Goal: Information Seeking & Learning: Find specific fact

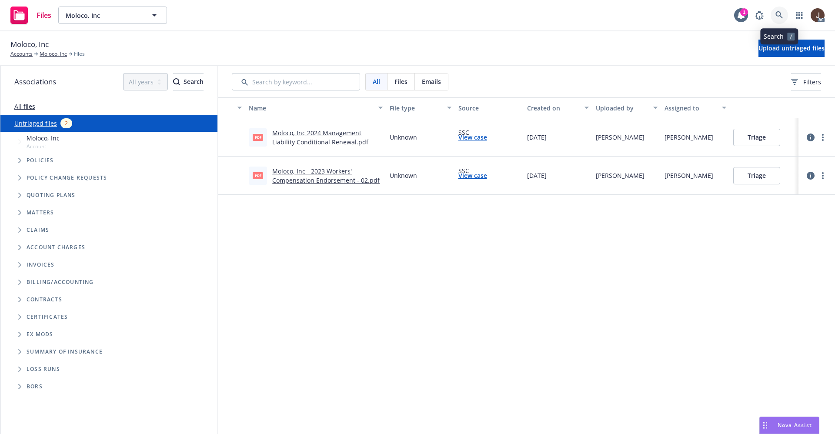
click at [778, 13] on icon at bounding box center [779, 15] width 8 height 8
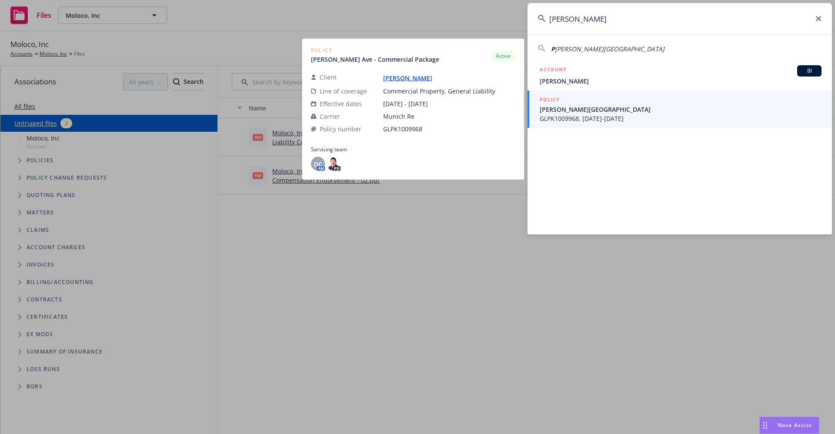
type input "PATRICIA STRAGNOLA"
click at [400, 76] on link "[PERSON_NAME]" at bounding box center [411, 78] width 56 height 8
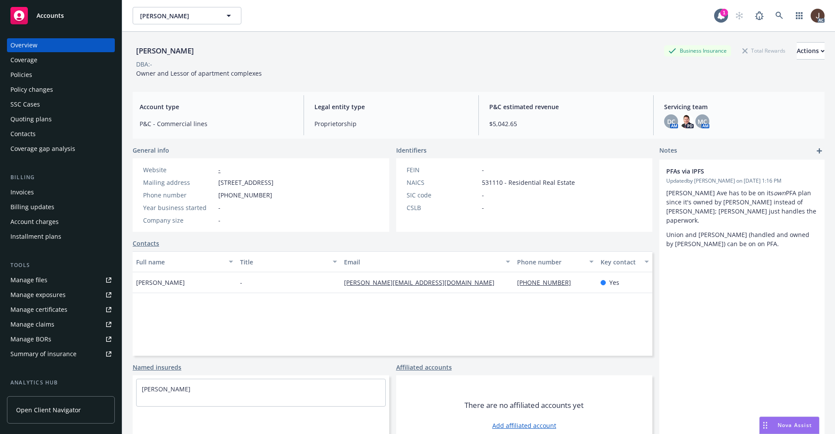
click at [21, 73] on div "Policies" at bounding box center [21, 75] width 22 height 14
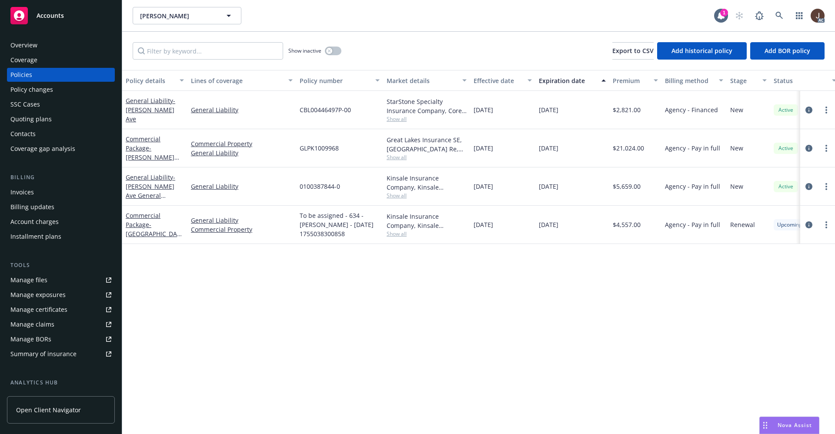
click at [462, 289] on div "Policy details Lines of coverage Policy number Market details Effective date Ex…" at bounding box center [478, 252] width 713 height 364
click at [379, 282] on div "Policy details Lines of coverage Policy number Market details Effective date Ex…" at bounding box center [478, 252] width 713 height 364
drag, startPoint x: 300, startPoint y: 186, endPoint x: 344, endPoint y: 190, distance: 44.5
click at [344, 190] on div "0100387844-0" at bounding box center [339, 186] width 87 height 38
copy span "0100387844-0"
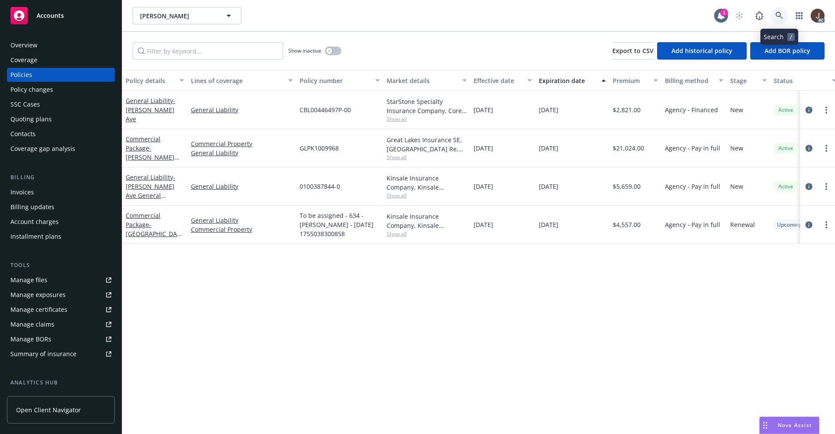
click at [779, 14] on icon at bounding box center [779, 16] width 8 height 8
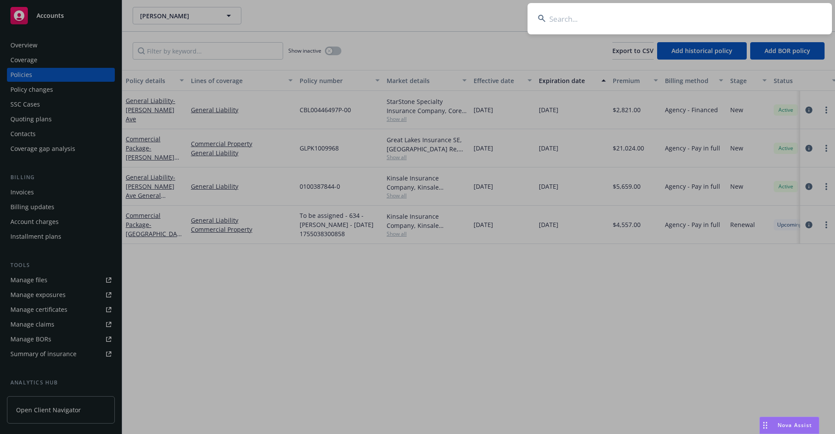
click at [604, 23] on input at bounding box center [679, 18] width 304 height 31
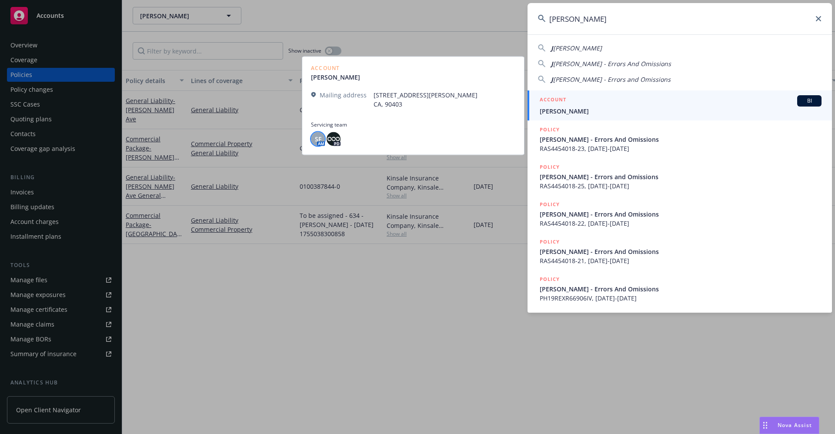
type input "[PERSON_NAME]"
click at [320, 138] on span "SF" at bounding box center [318, 138] width 7 height 9
click at [570, 110] on span "[PERSON_NAME]" at bounding box center [681, 111] width 282 height 9
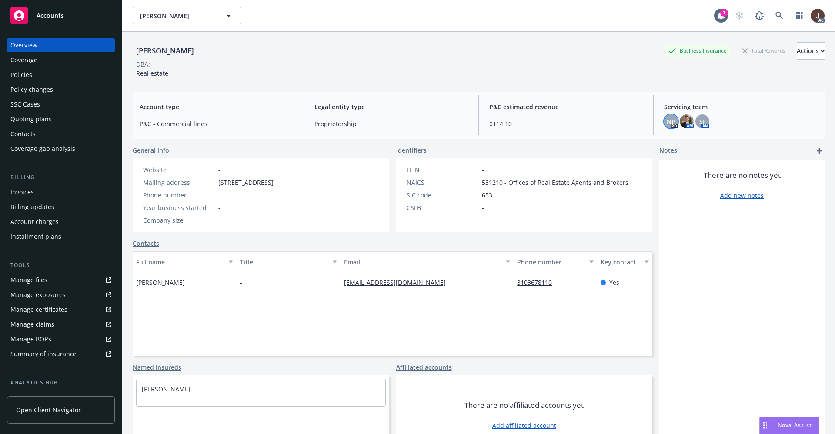
click at [667, 121] on div "NP" at bounding box center [671, 121] width 14 height 14
click at [680, 121] on img at bounding box center [687, 121] width 14 height 14
click at [597, 77] on div "[PERSON_NAME] Business Insurance Total Rewards Actions DBA: - Real estate" at bounding box center [479, 60] width 692 height 36
click at [695, 116] on div "SF" at bounding box center [702, 121] width 14 height 14
click at [590, 84] on div "[PERSON_NAME] Business Insurance Total Rewards Actions DBA: - Real estate" at bounding box center [479, 58] width 692 height 53
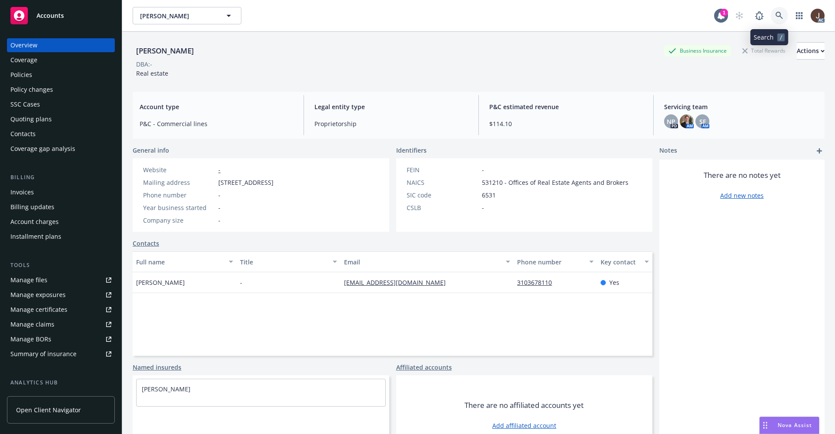
click at [775, 13] on icon at bounding box center [779, 16] width 8 height 8
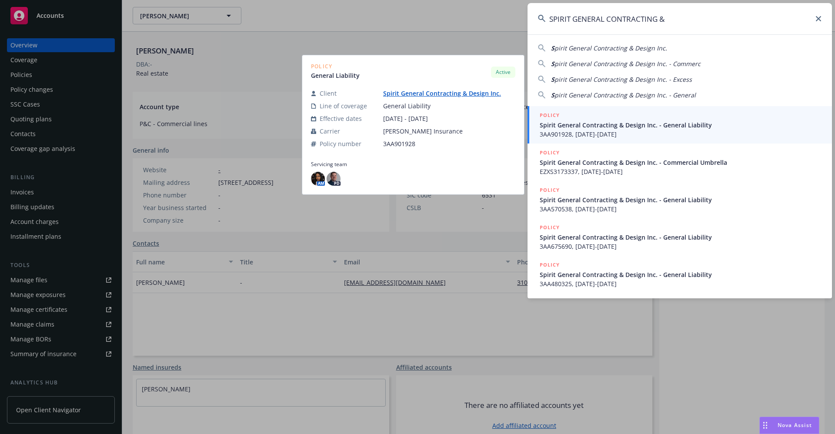
type input "SPIRIT GENERAL CONTRACTING &"
click at [420, 95] on link "Spirit General Contracting & Design Inc." at bounding box center [445, 93] width 125 height 8
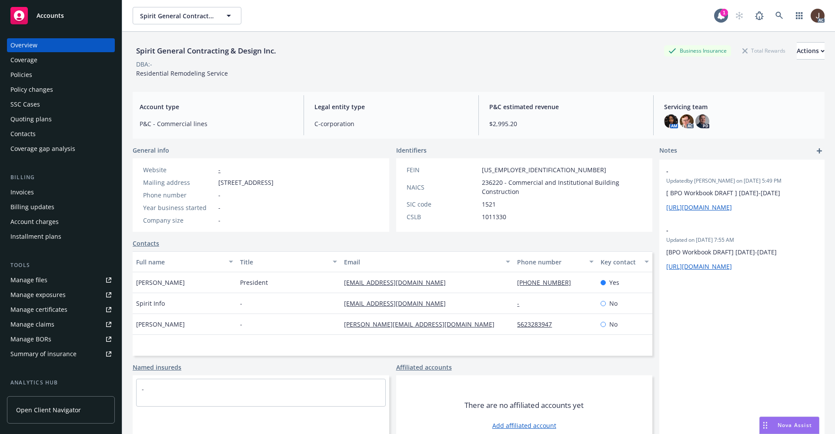
click at [20, 69] on div "Policies" at bounding box center [21, 75] width 22 height 14
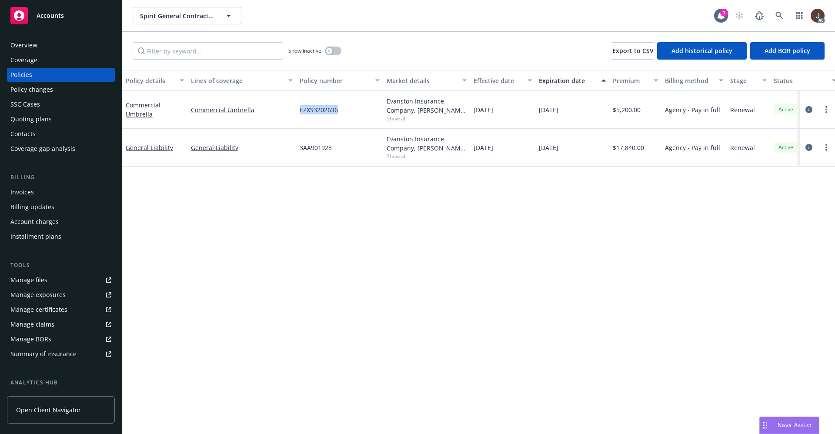
drag, startPoint x: 297, startPoint y: 112, endPoint x: 338, endPoint y: 116, distance: 41.9
click at [338, 116] on div "EZXS3202636" at bounding box center [339, 110] width 87 height 38
copy span "EZXS3202636"
click at [257, 221] on div "Policy details Lines of coverage Policy number Market details Effective date Ex…" at bounding box center [478, 252] width 713 height 364
drag, startPoint x: 301, startPoint y: 147, endPoint x: 334, endPoint y: 147, distance: 32.6
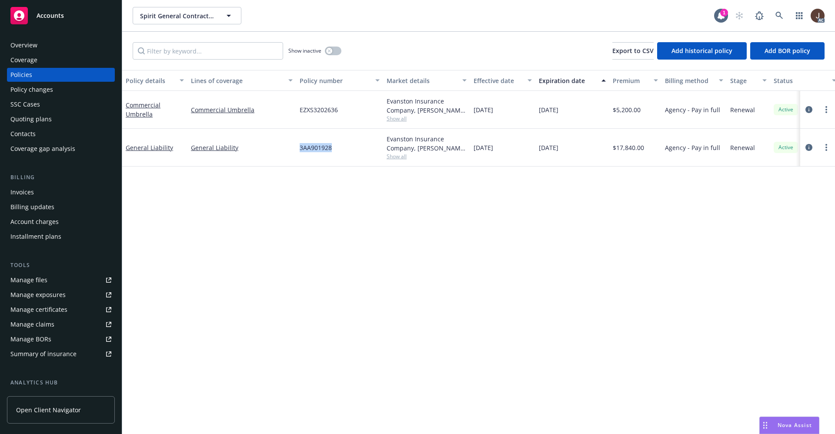
click at [334, 147] on div "3AA901928" at bounding box center [339, 148] width 87 height 38
copy span "3AA901928"
